Goal: Information Seeking & Learning: Learn about a topic

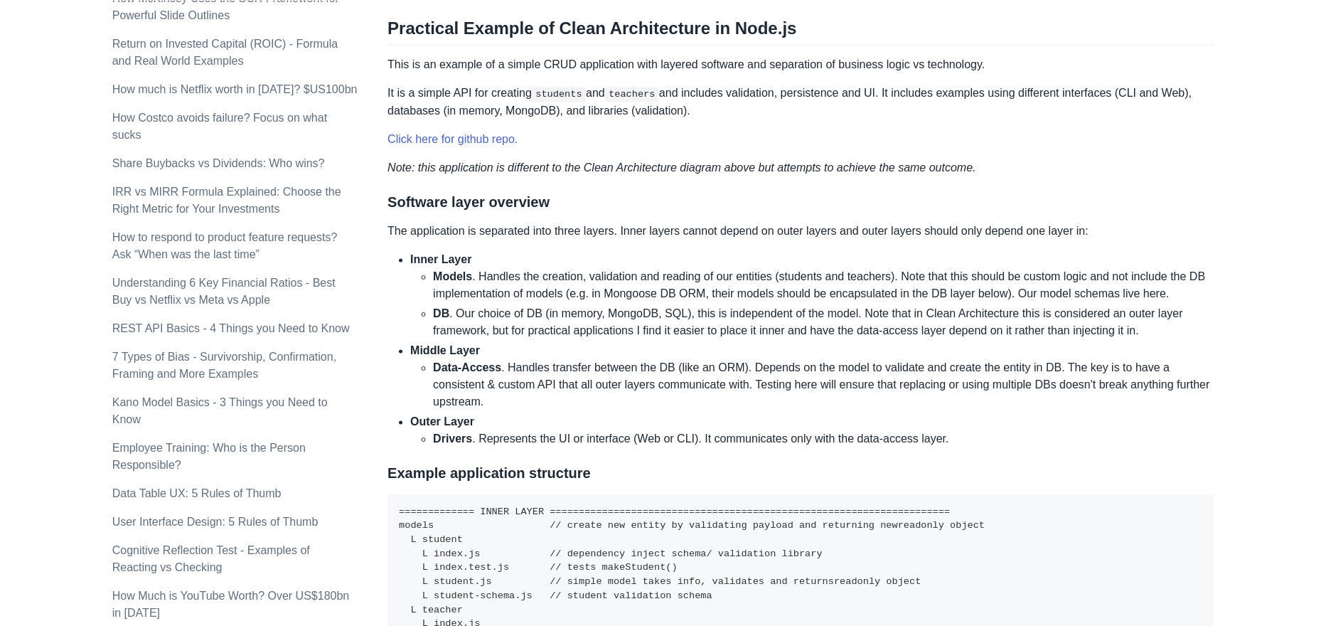
scroll to position [785, 0]
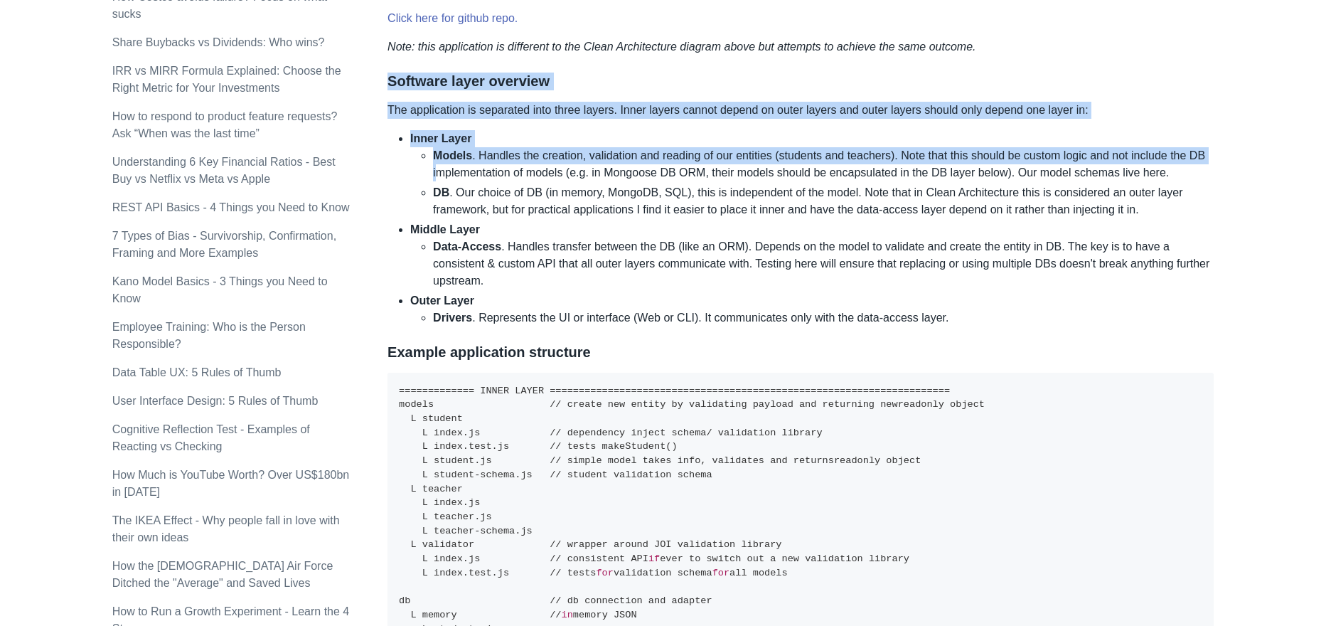
drag, startPoint x: 389, startPoint y: 78, endPoint x: 526, endPoint y: 279, distance: 243.6
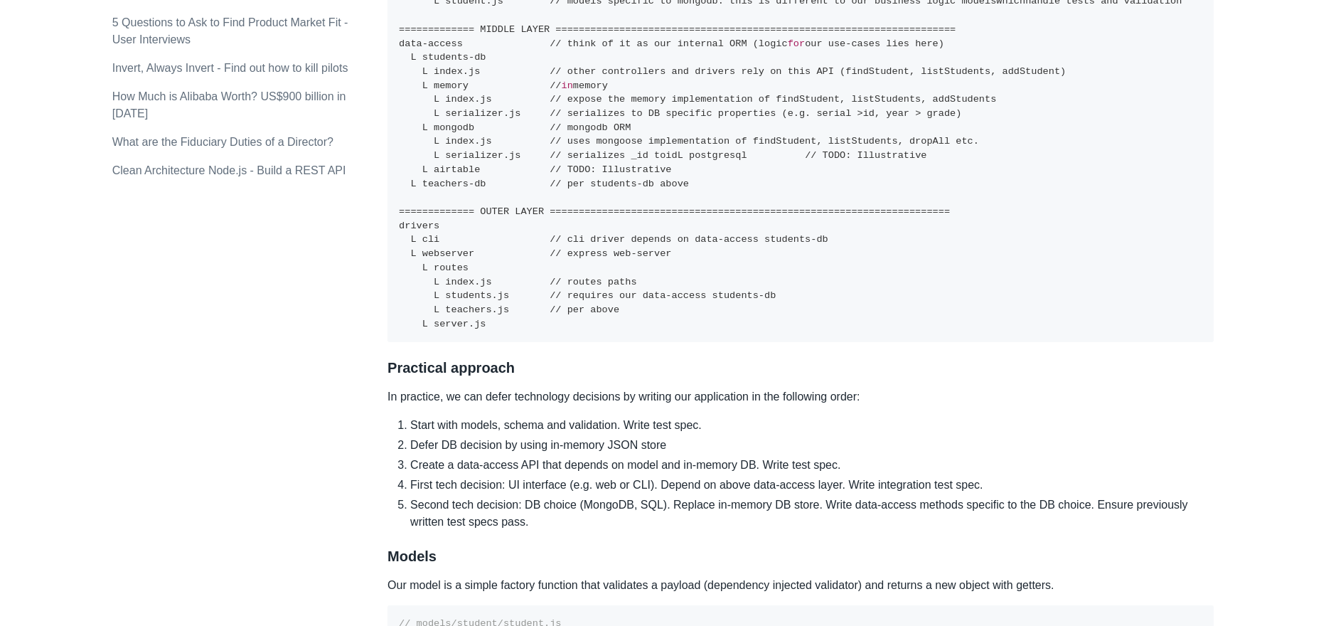
scroll to position [1570, 0]
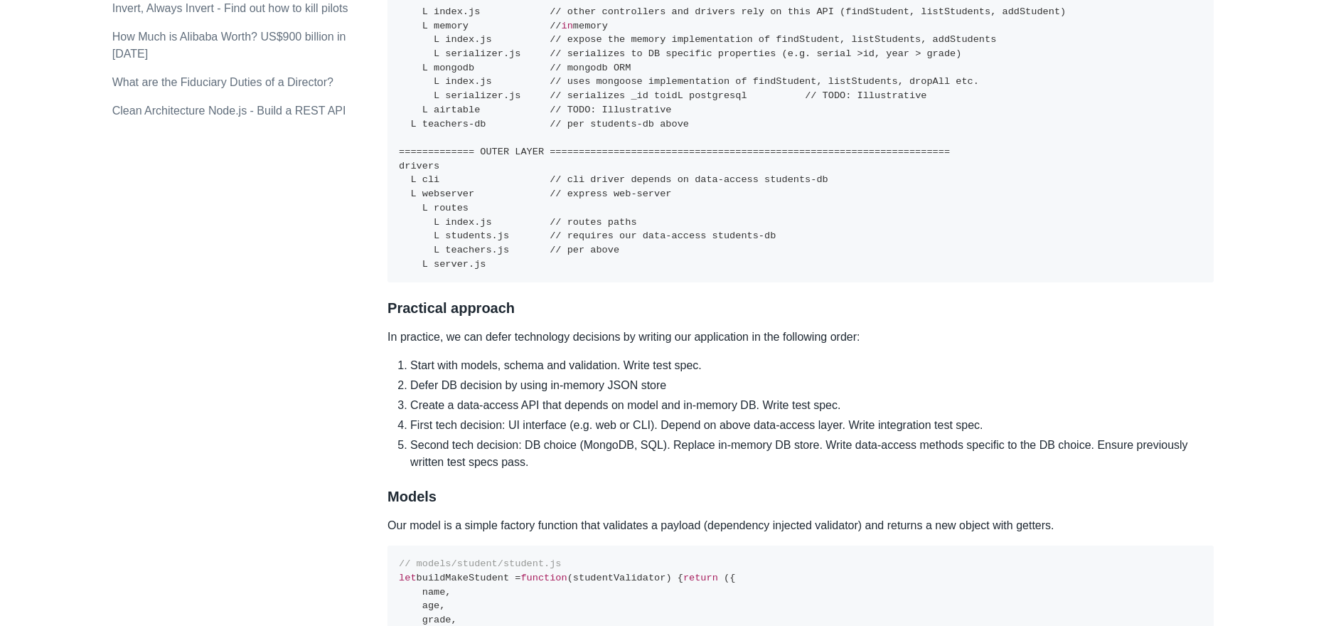
copy div "Software layer overview The application is separated into three layers. Inner l…"
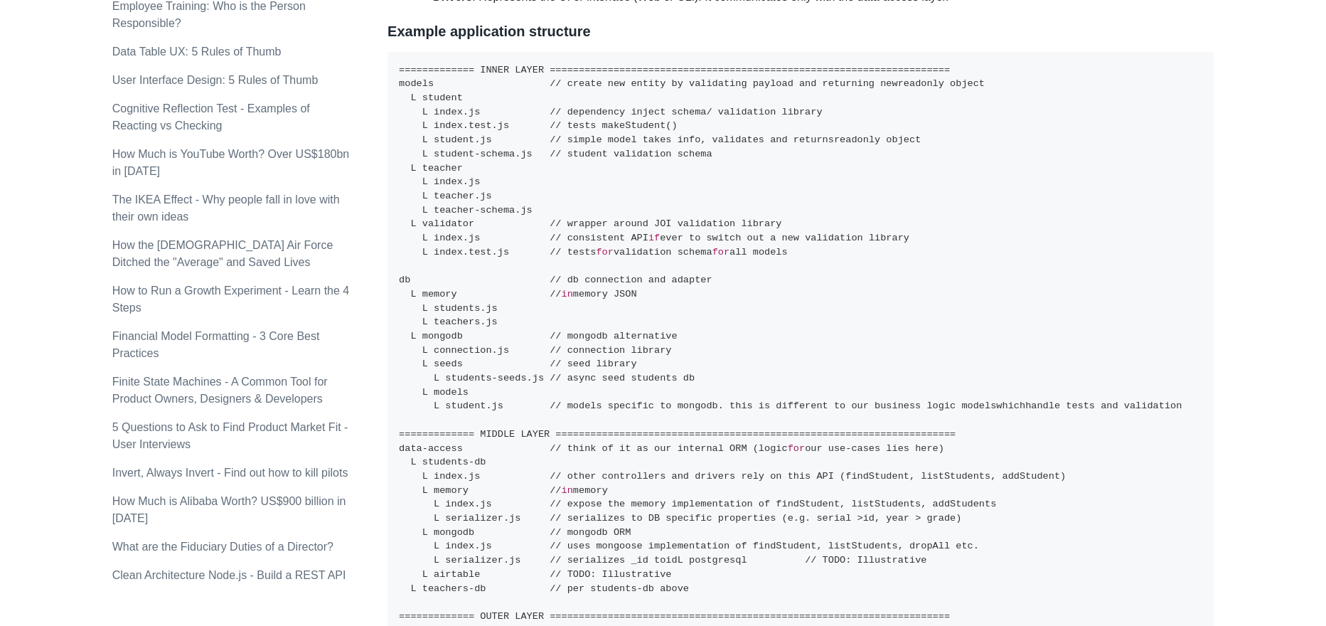
scroll to position [1080, 0]
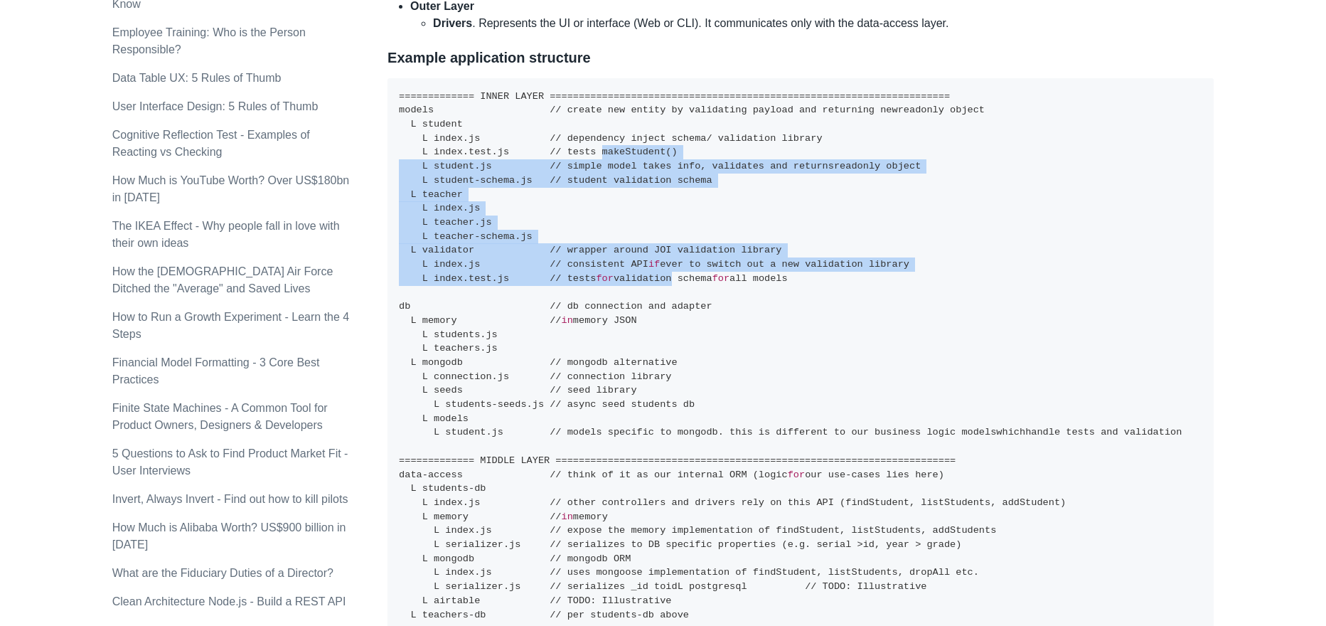
drag, startPoint x: 594, startPoint y: 149, endPoint x: 692, endPoint y: 316, distance: 193.8
click at [678, 291] on pre "============= INNER LAYER =====================================================…" at bounding box center [801, 426] width 826 height 696
click at [693, 314] on code "============= INNER LAYER =====================================================…" at bounding box center [790, 425] width 783 height 669
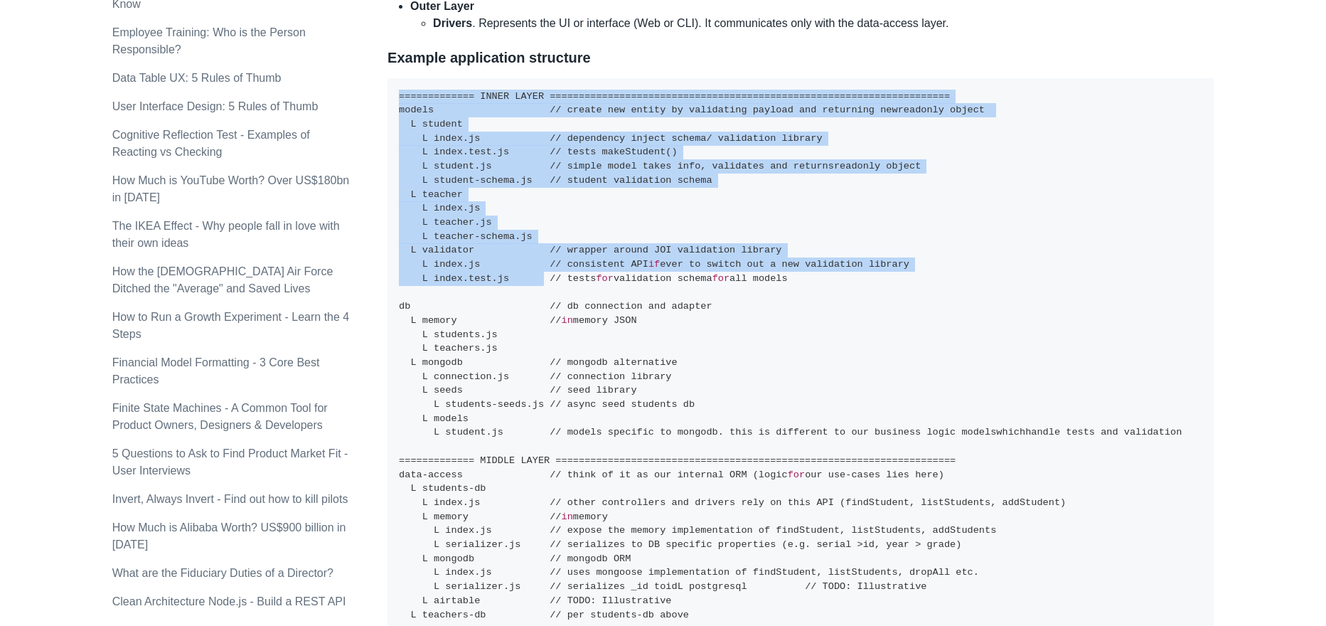
drag, startPoint x: 399, startPoint y: 92, endPoint x: 558, endPoint y: 332, distance: 287.8
click at [555, 326] on pre "============= INNER LAYER =====================================================…" at bounding box center [801, 426] width 826 height 696
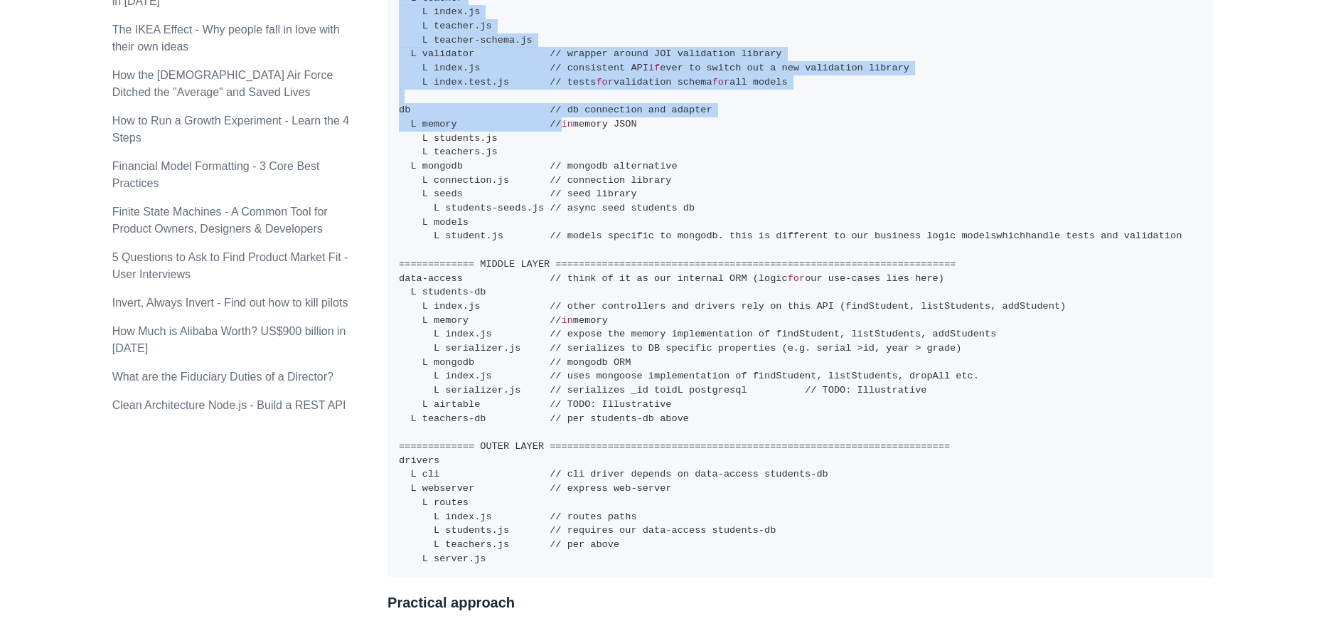
scroll to position [687, 0]
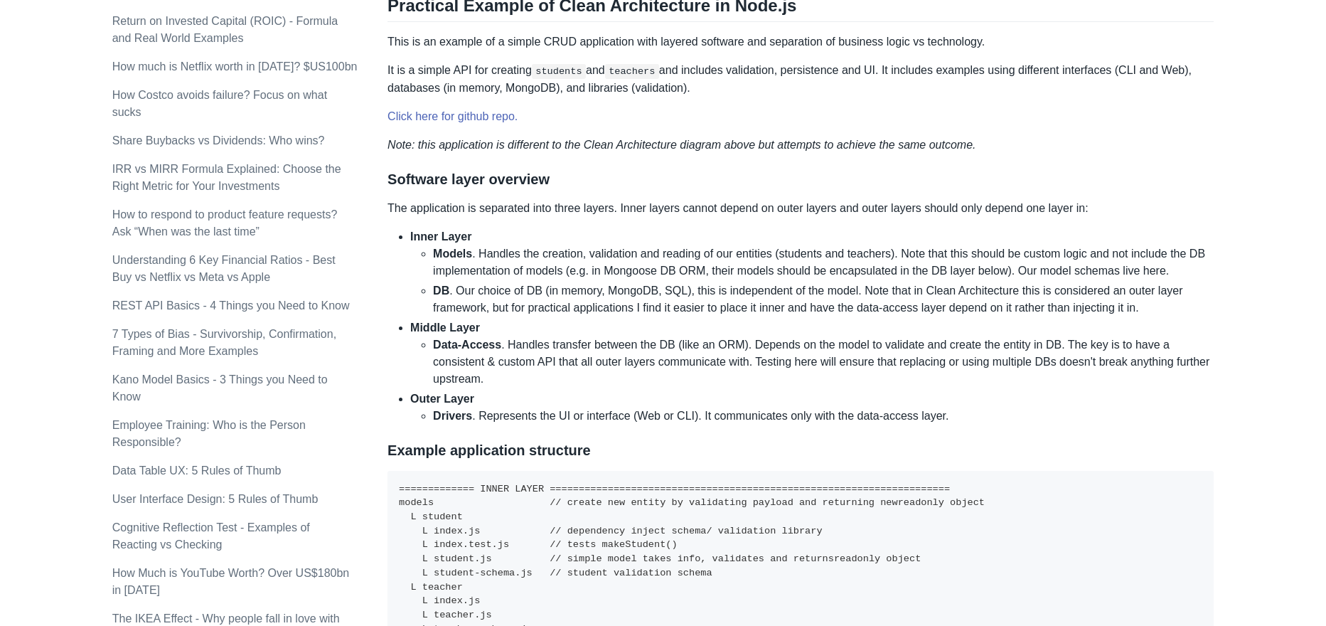
click at [493, 296] on li "DB . Our choice of DB (in memory, MongoDB, SQL), this is independent of the mod…" at bounding box center [823, 299] width 781 height 34
click at [479, 356] on li "Data-Access . Handles transfer between the DB (like an ORM). Depends on the mod…" at bounding box center [823, 361] width 781 height 51
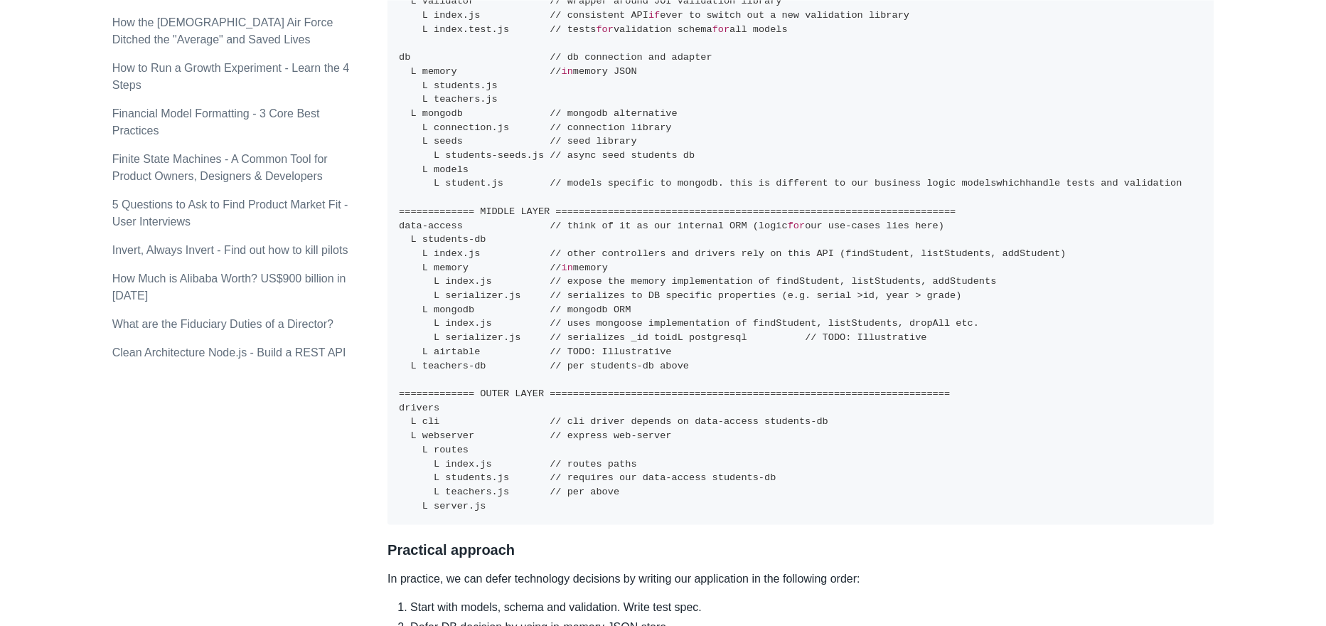
scroll to position [1374, 0]
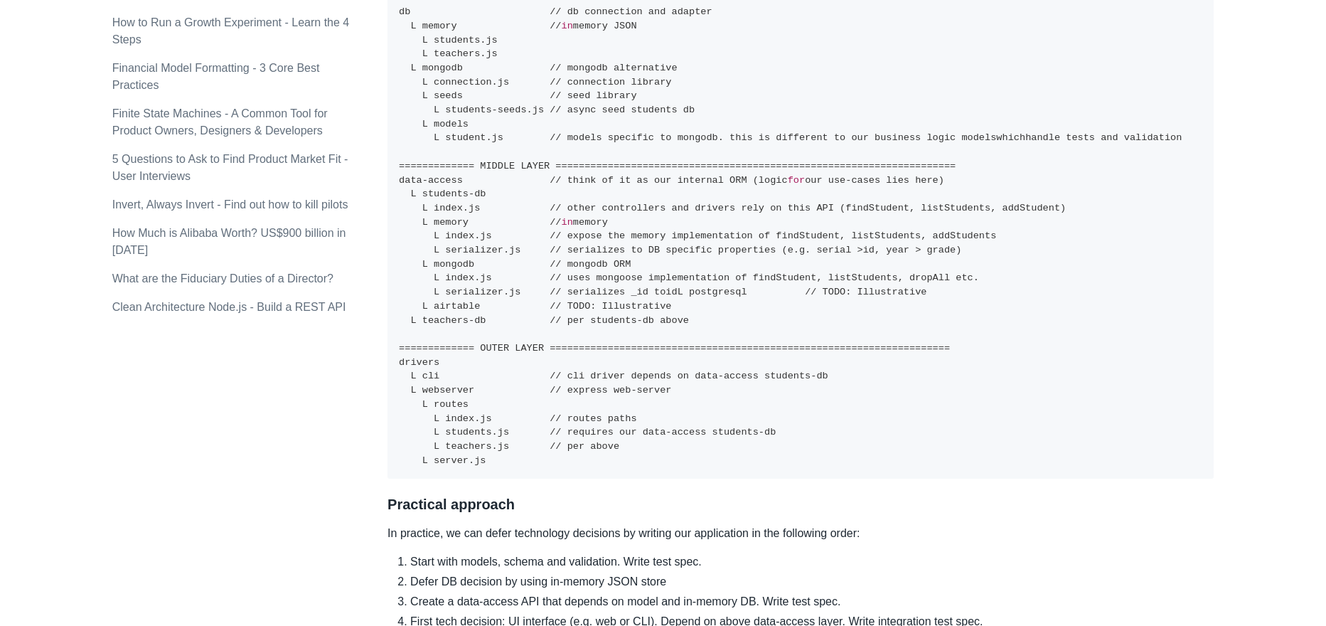
click at [503, 360] on code "============= INNER LAYER =====================================================…" at bounding box center [790, 131] width 783 height 669
click at [455, 406] on code "============= INNER LAYER =====================================================…" at bounding box center [790, 131] width 783 height 669
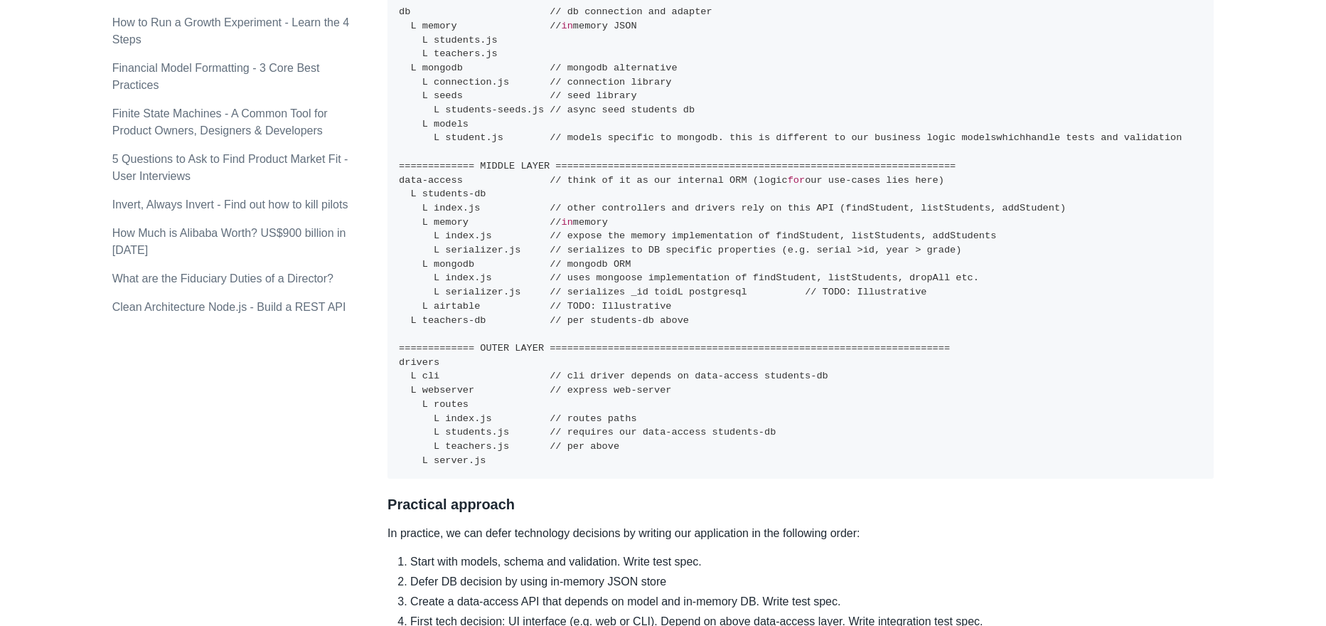
click at [523, 363] on code "============= INNER LAYER =====================================================…" at bounding box center [790, 131] width 783 height 669
click at [467, 405] on code "============= INNER LAYER =====================================================…" at bounding box center [790, 131] width 783 height 669
click at [527, 366] on code "============= INNER LAYER =====================================================…" at bounding box center [790, 131] width 783 height 669
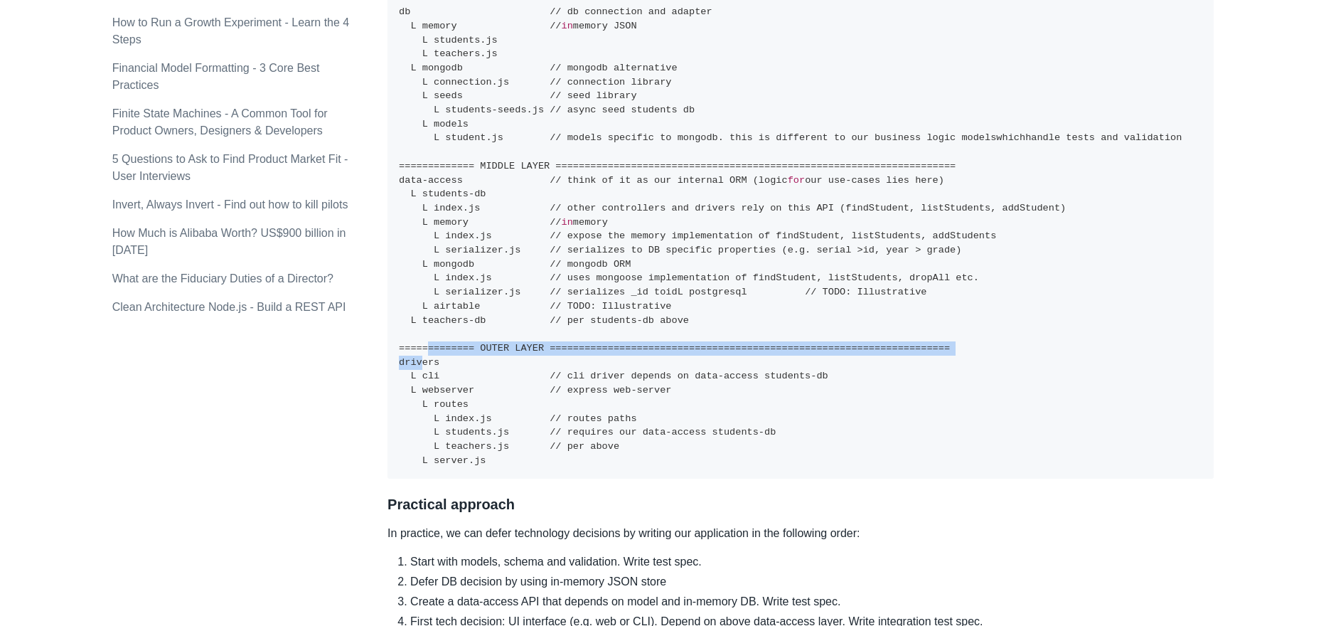
click at [527, 366] on code "============= INNER LAYER =====================================================…" at bounding box center [790, 131] width 783 height 669
